Goal: Transaction & Acquisition: Purchase product/service

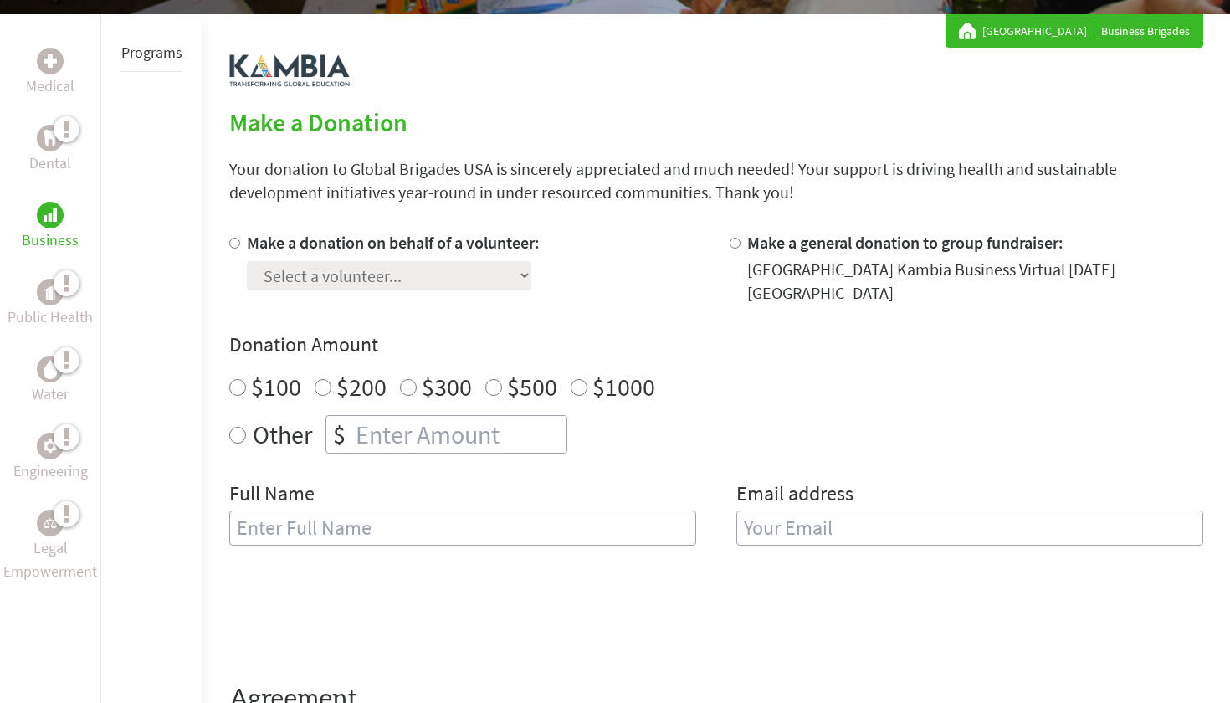
scroll to position [299, 0]
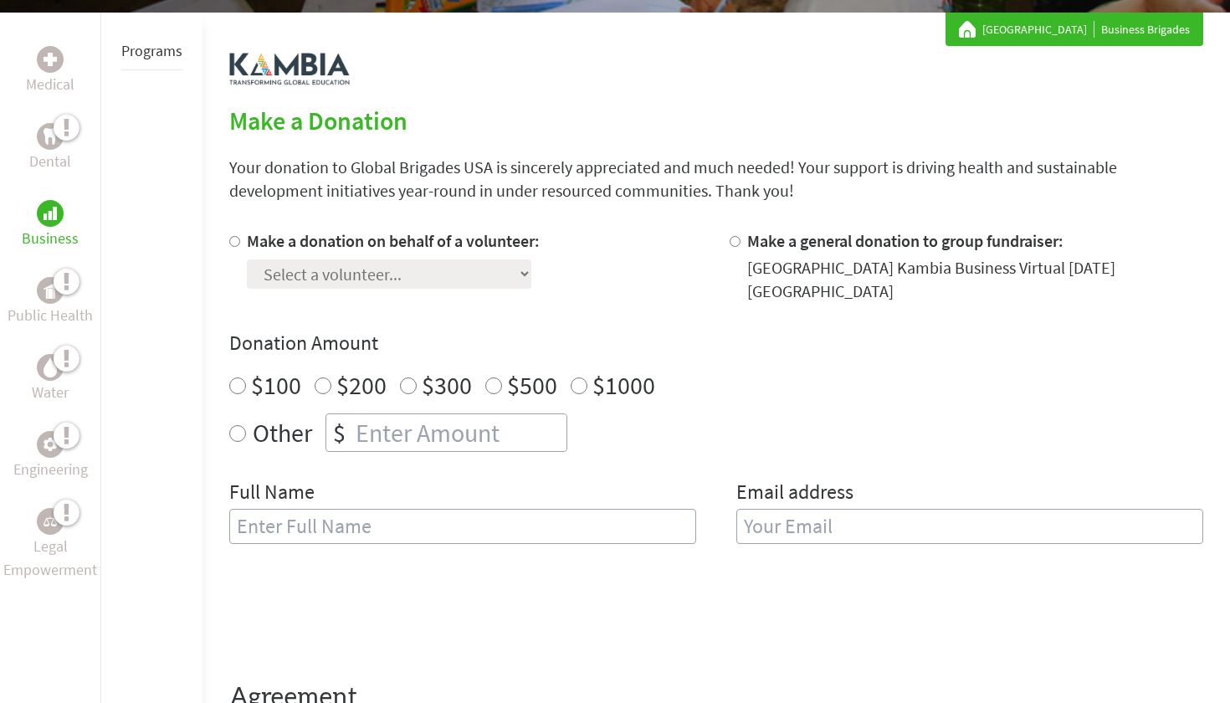
click at [253, 390] on label "$100" at bounding box center [276, 385] width 50 height 32
click at [246, 390] on input "$100" at bounding box center [237, 385] width 17 height 17
radio input "true"
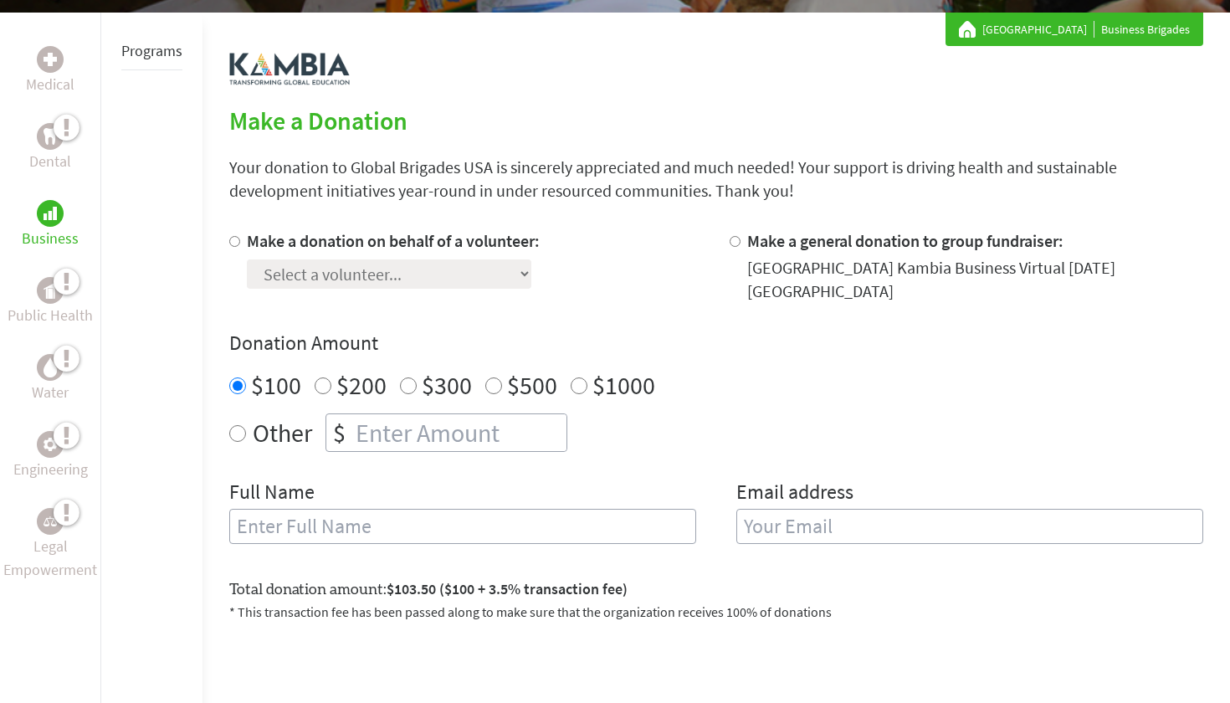
click at [238, 430] on input "Other" at bounding box center [237, 433] width 17 height 17
radio input "true"
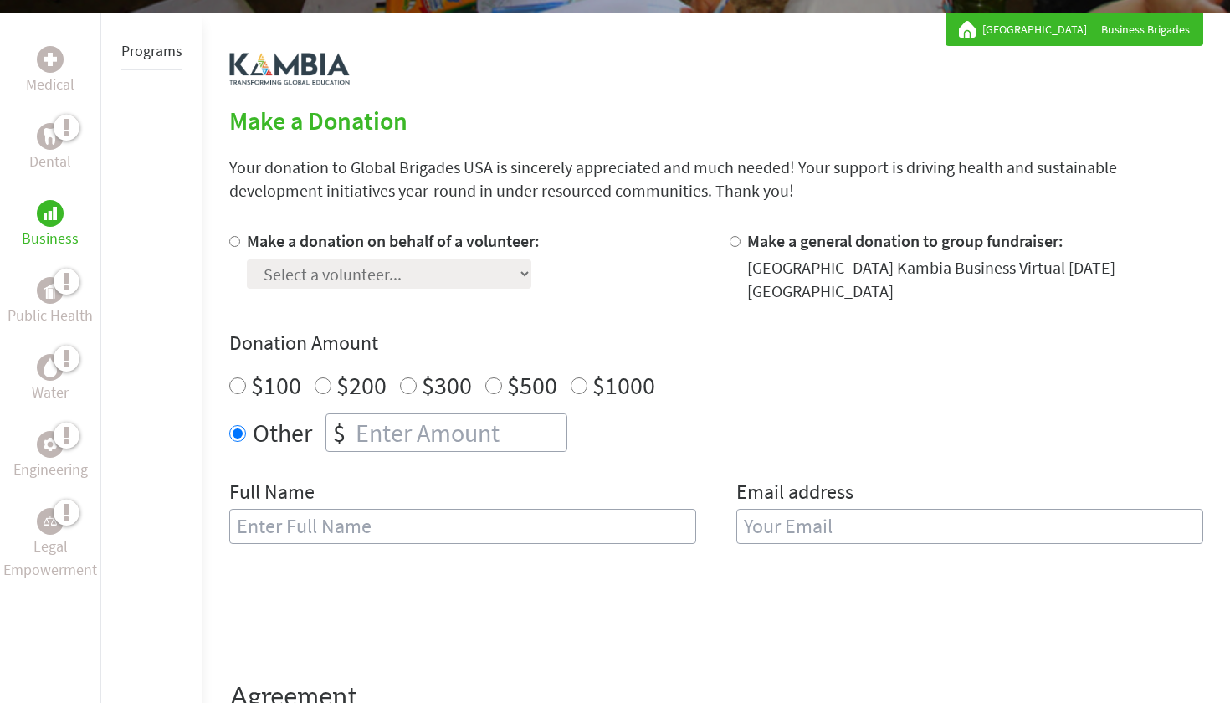
click at [418, 427] on input "number" at bounding box center [459, 432] width 214 height 37
click at [680, 437] on div "Other $ 122" at bounding box center [716, 432] width 974 height 38
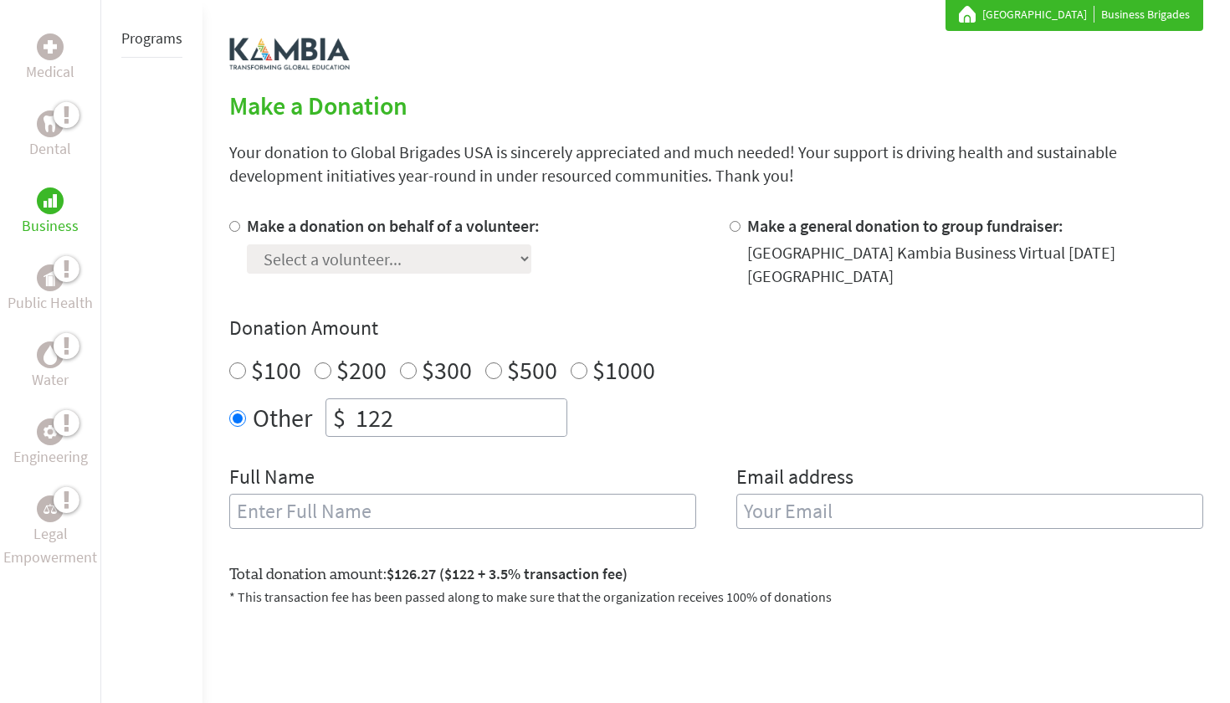
scroll to position [317, 0]
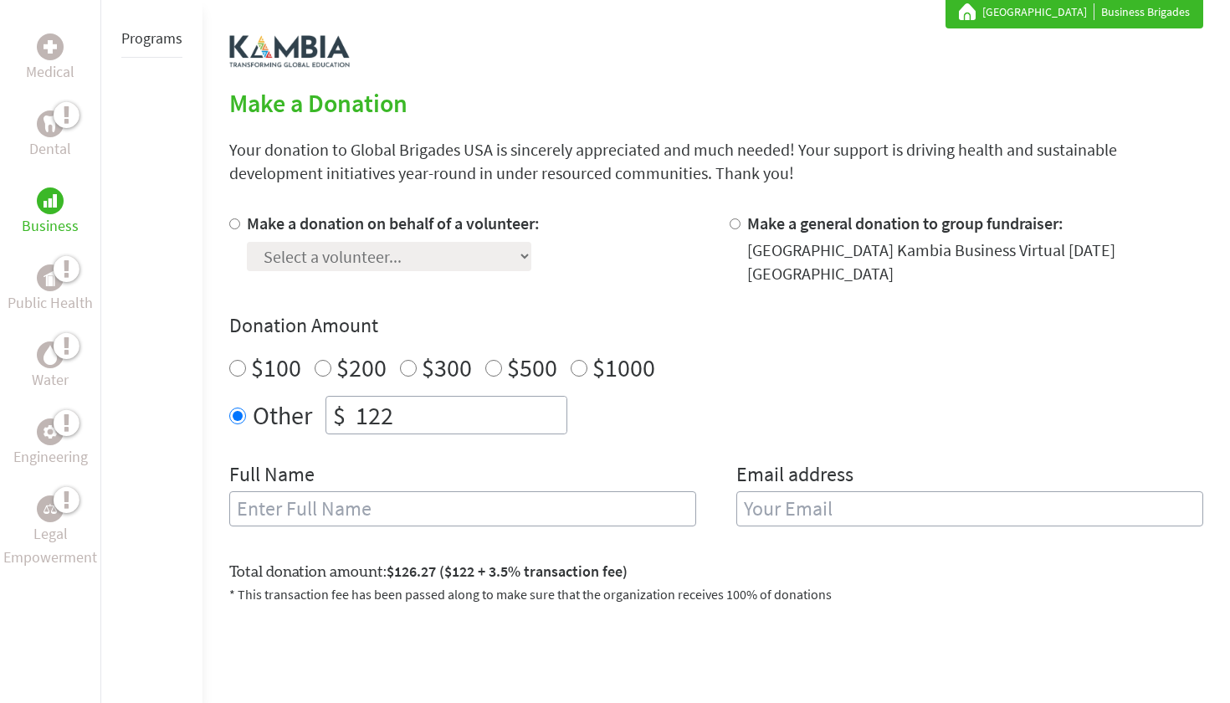
click at [514, 417] on input "122" at bounding box center [459, 415] width 214 height 37
click at [638, 434] on div "Other $ 121" at bounding box center [716, 415] width 974 height 38
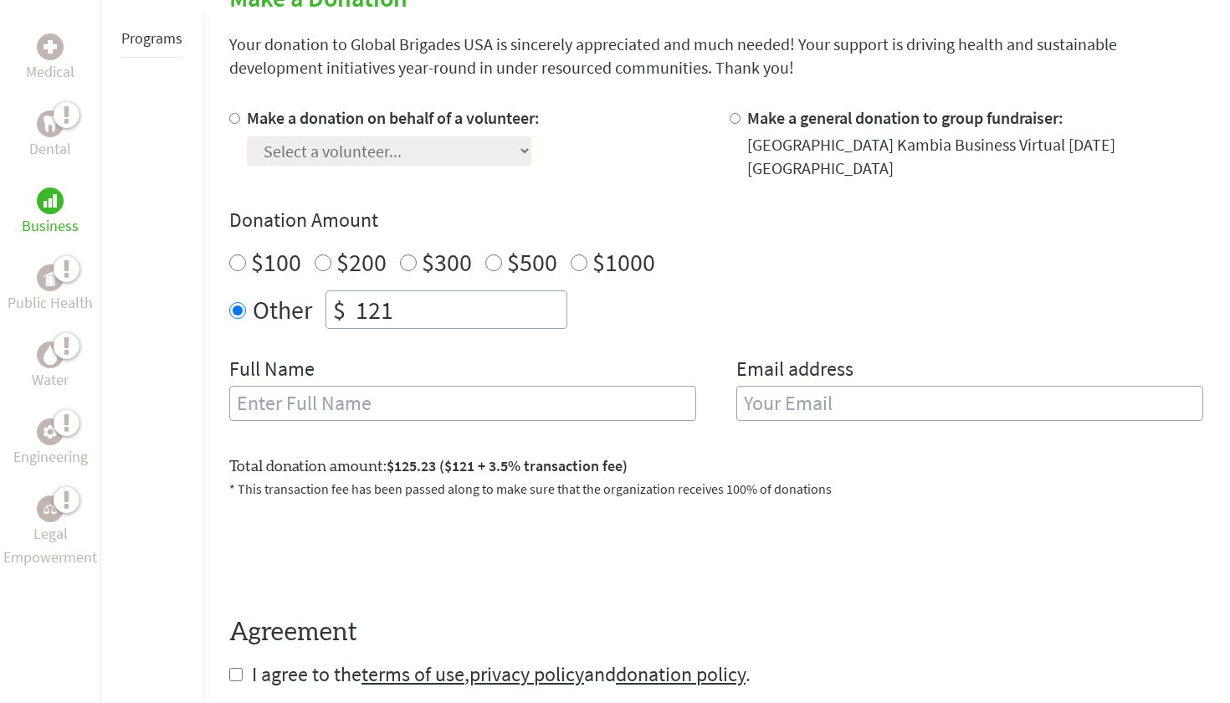
scroll to position [436, 0]
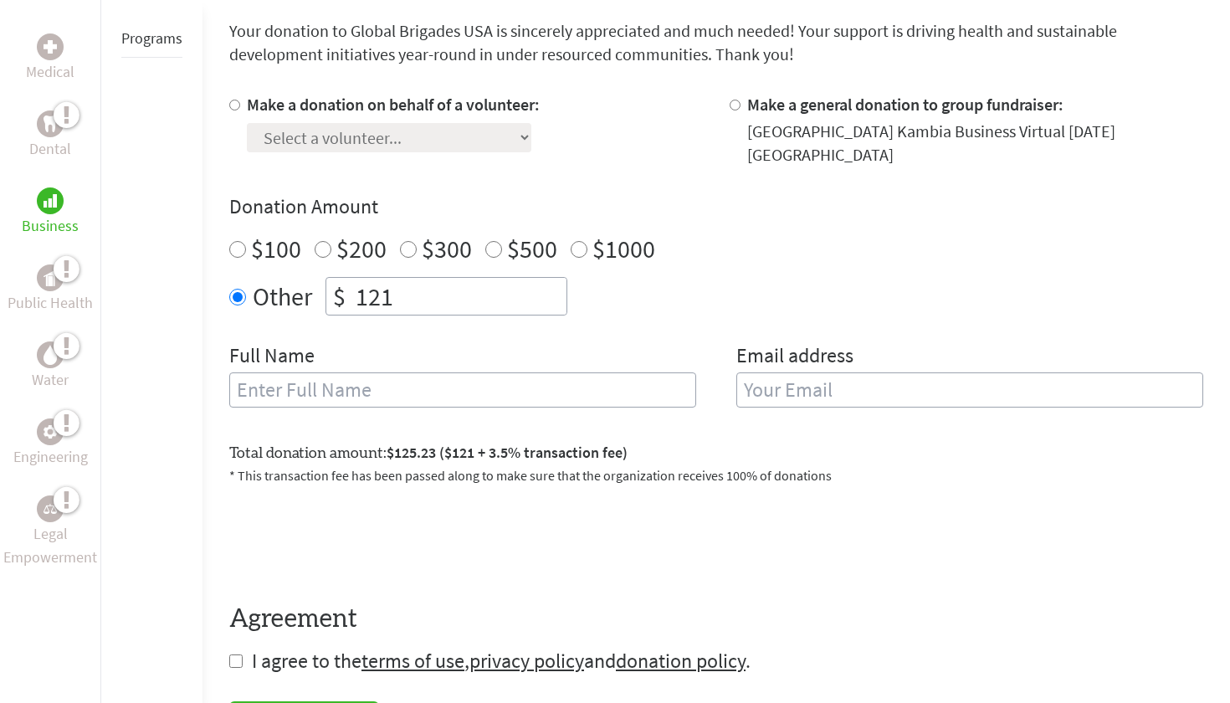
drag, startPoint x: 499, startPoint y: 287, endPoint x: 342, endPoint y: 276, distance: 157.6
click at [341, 277] on div "$ 121" at bounding box center [446, 296] width 242 height 38
type input "125"
click at [648, 370] on div "Full Name" at bounding box center [462, 384] width 467 height 85
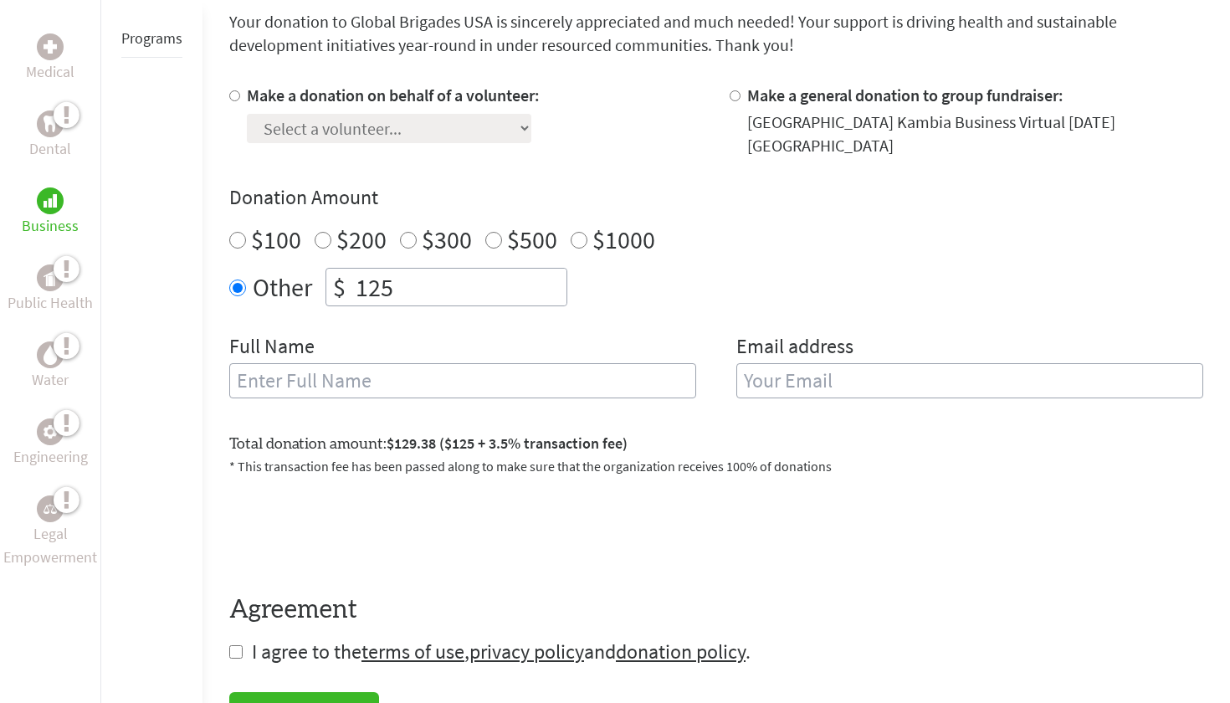
scroll to position [443, 0]
click at [238, 99] on input "Make a donation on behalf of a volunteer:" at bounding box center [234, 97] width 11 height 11
radio input "true"
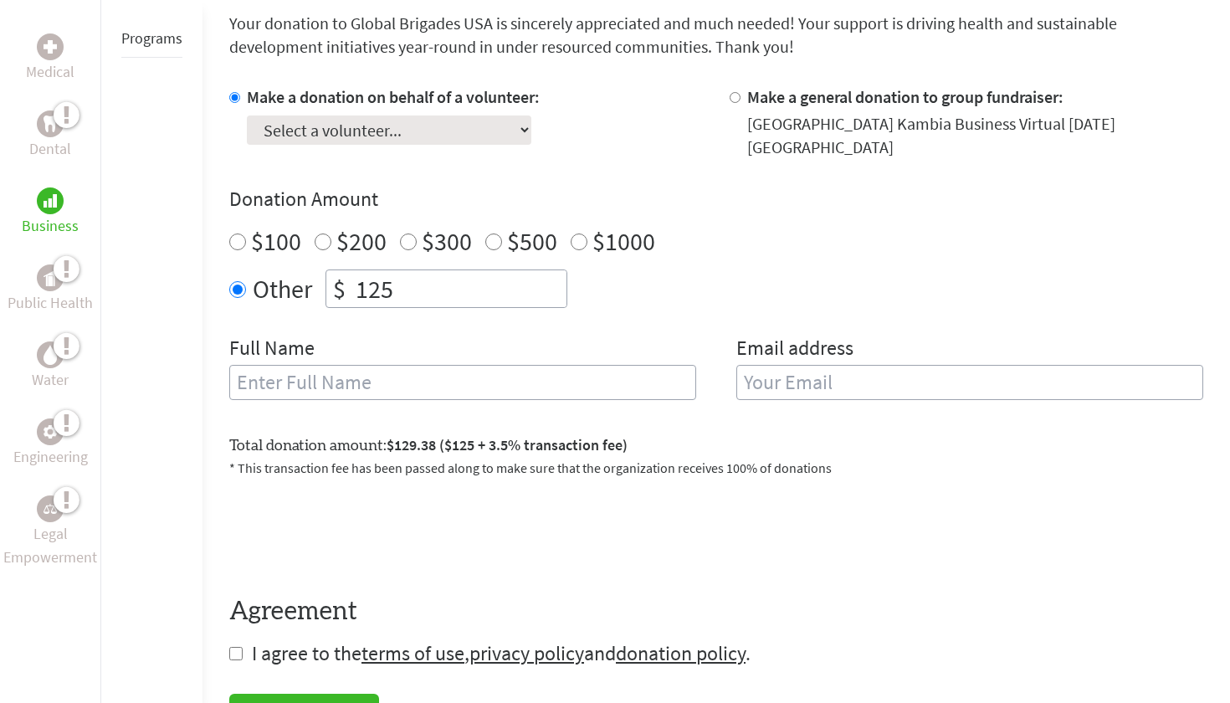
select select "357813EB-8F7A-11F0-9E6E-42010A400005"
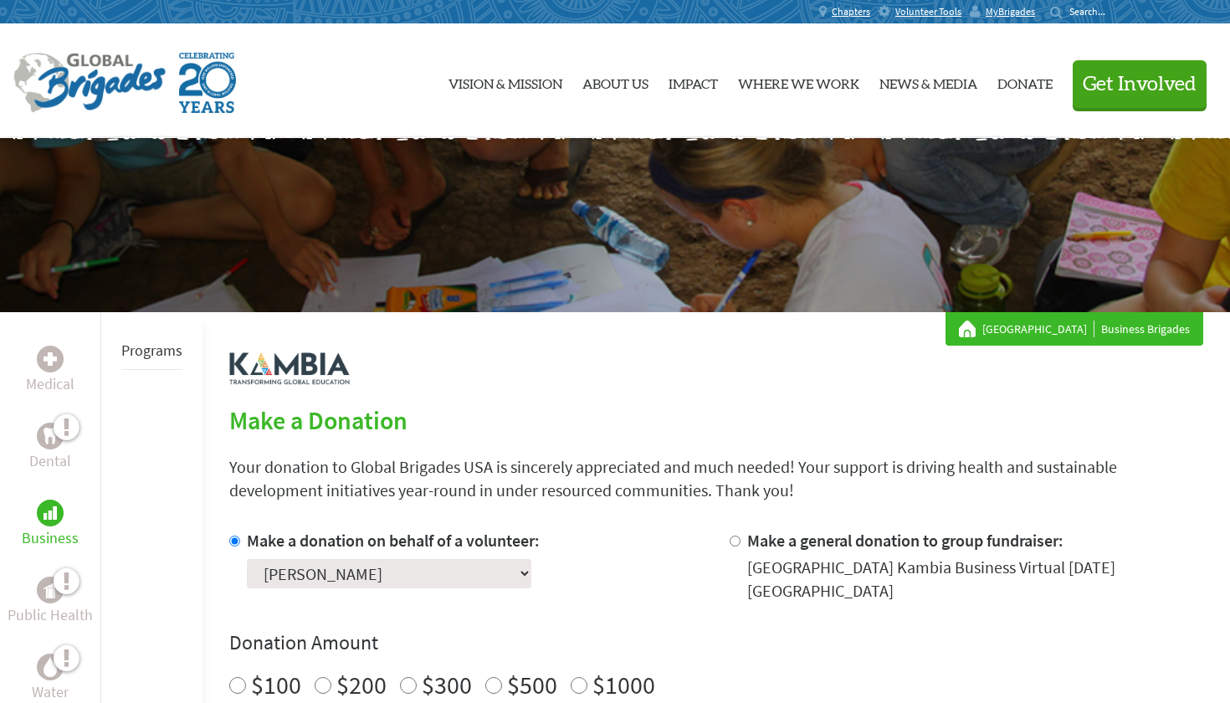
scroll to position [0, 0]
